Goal: Find specific page/section: Find specific page/section

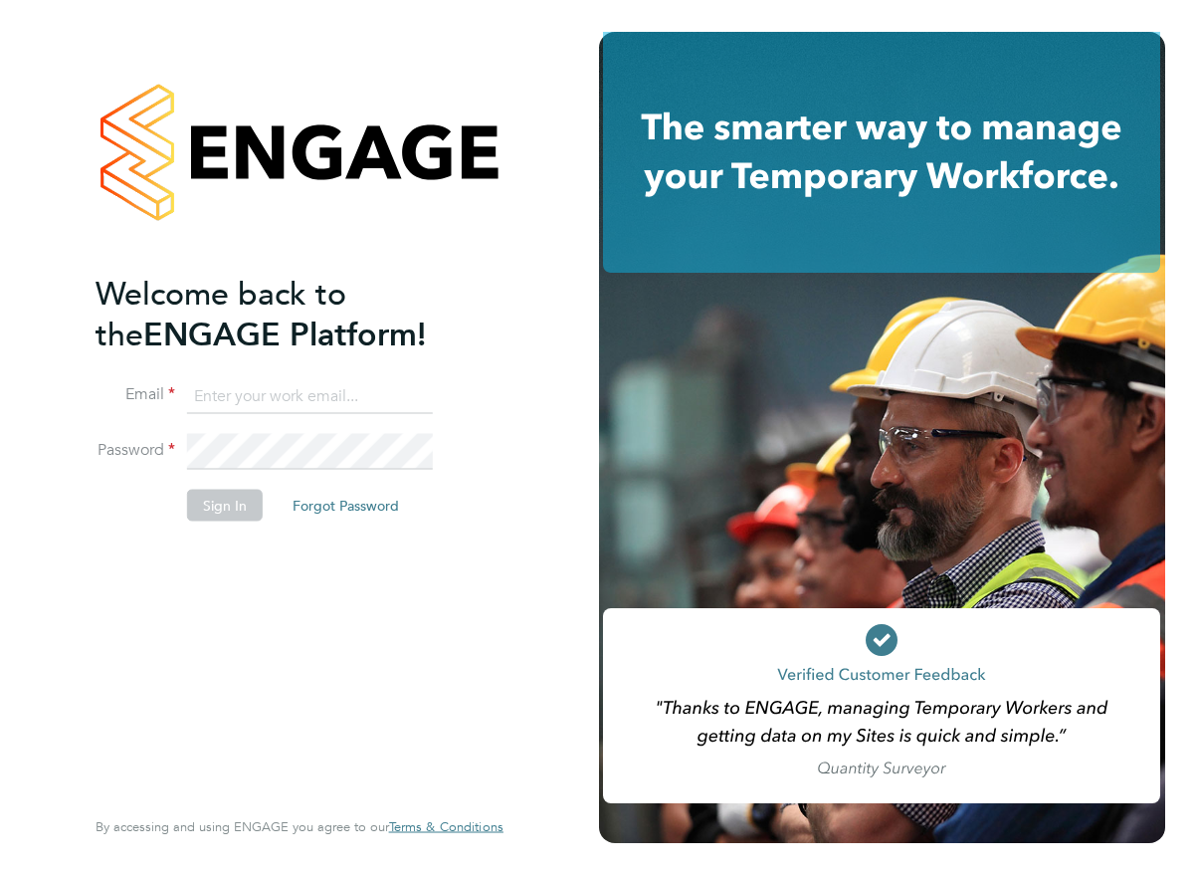
type input "jack.baron@huntereducation.co.uk"
click at [248, 506] on button "Sign In" at bounding box center [225, 506] width 76 height 32
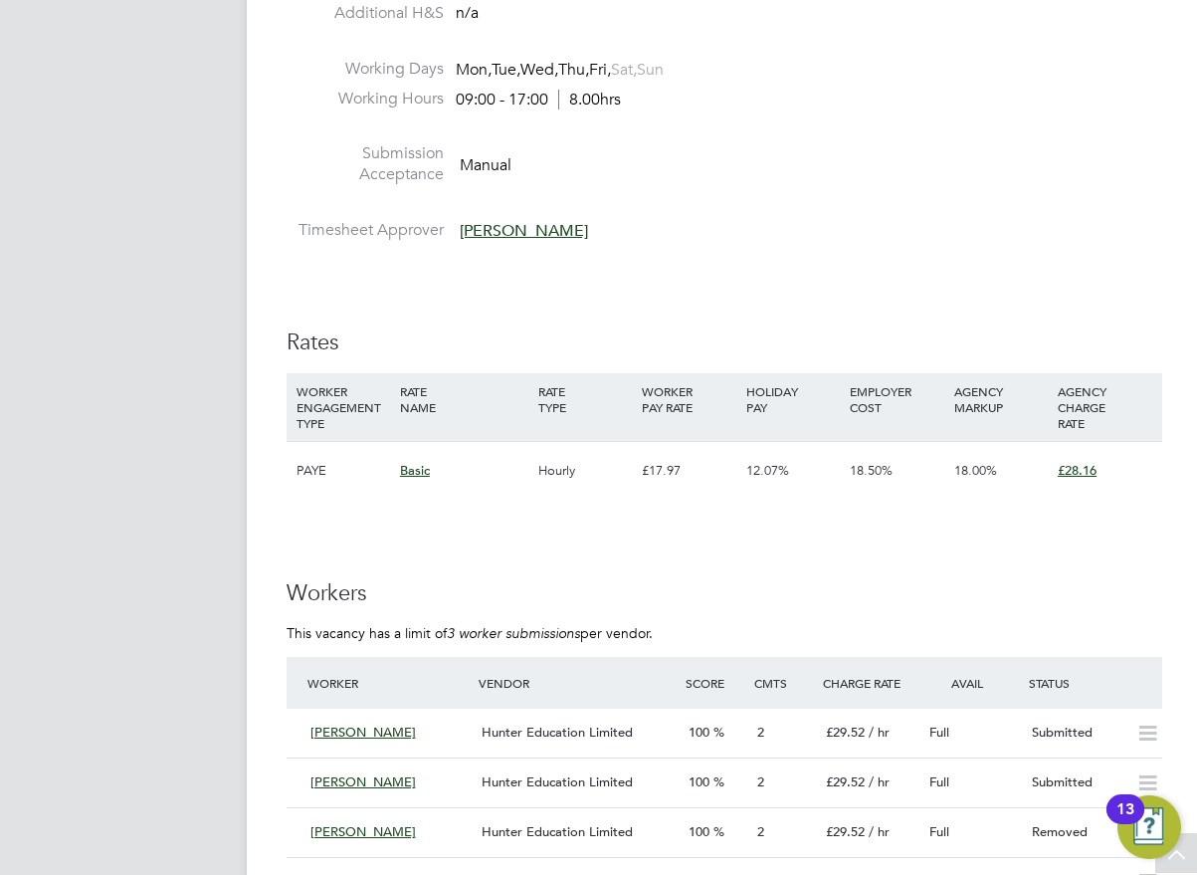
scroll to position [3582, 0]
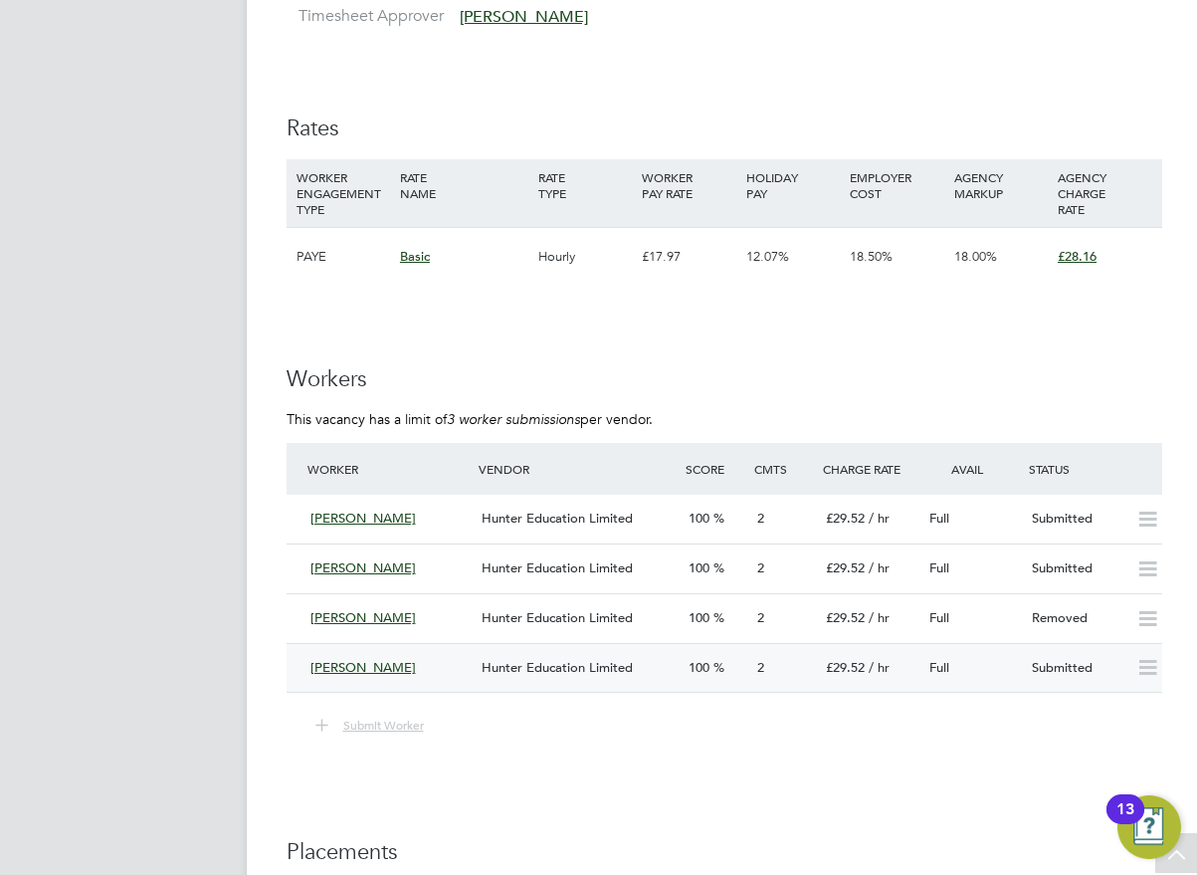
click at [462, 661] on div "[PERSON_NAME]" at bounding box center [389, 668] width 172 height 33
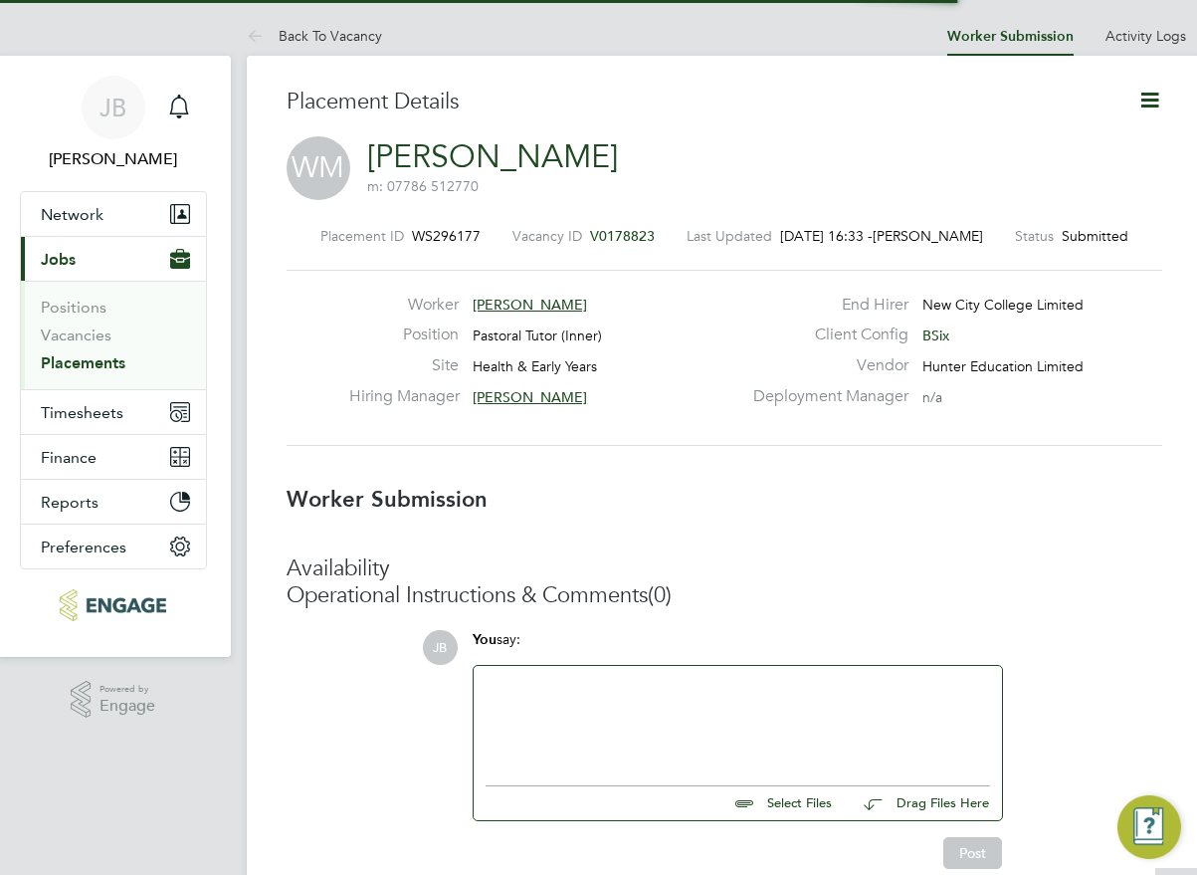
scroll to position [10, 10]
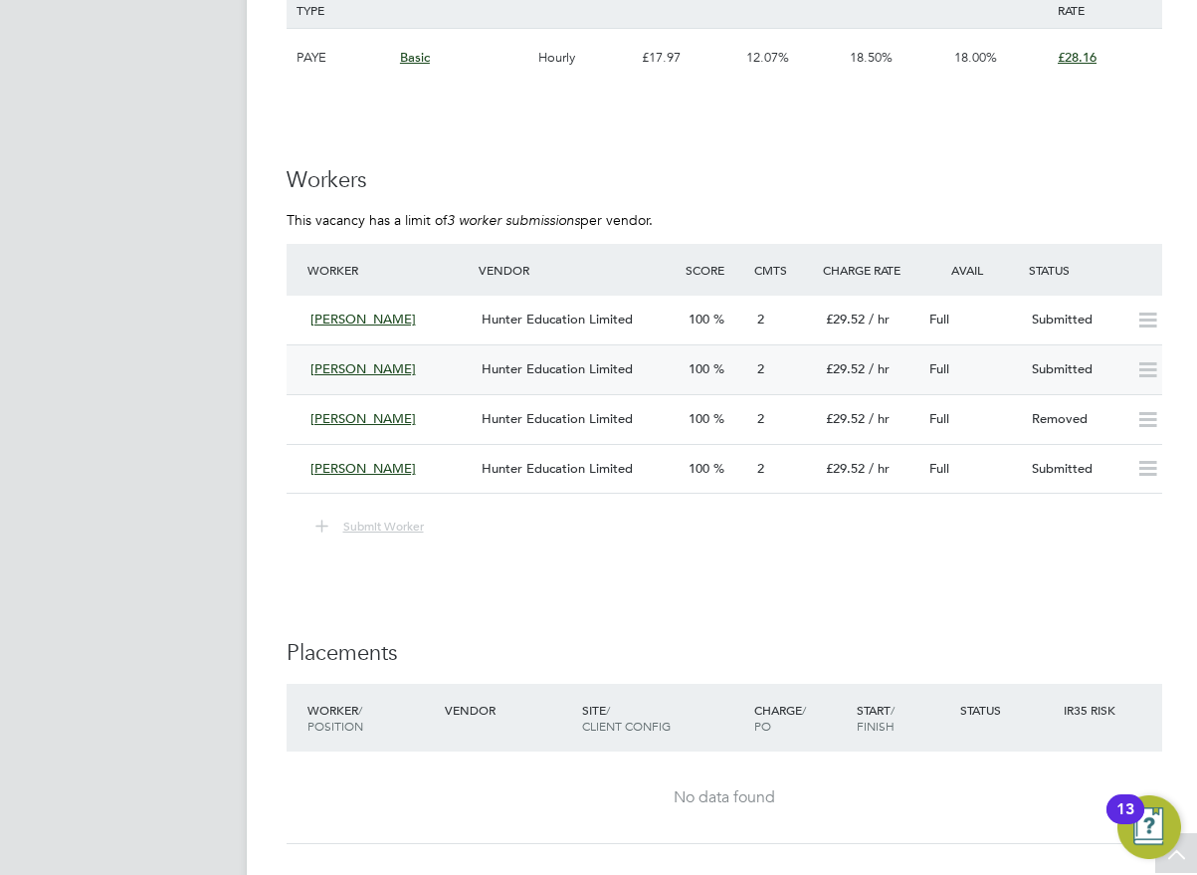
click at [489, 359] on div "Hunter Education Limited" at bounding box center [577, 369] width 206 height 33
